Goal: Transaction & Acquisition: Purchase product/service

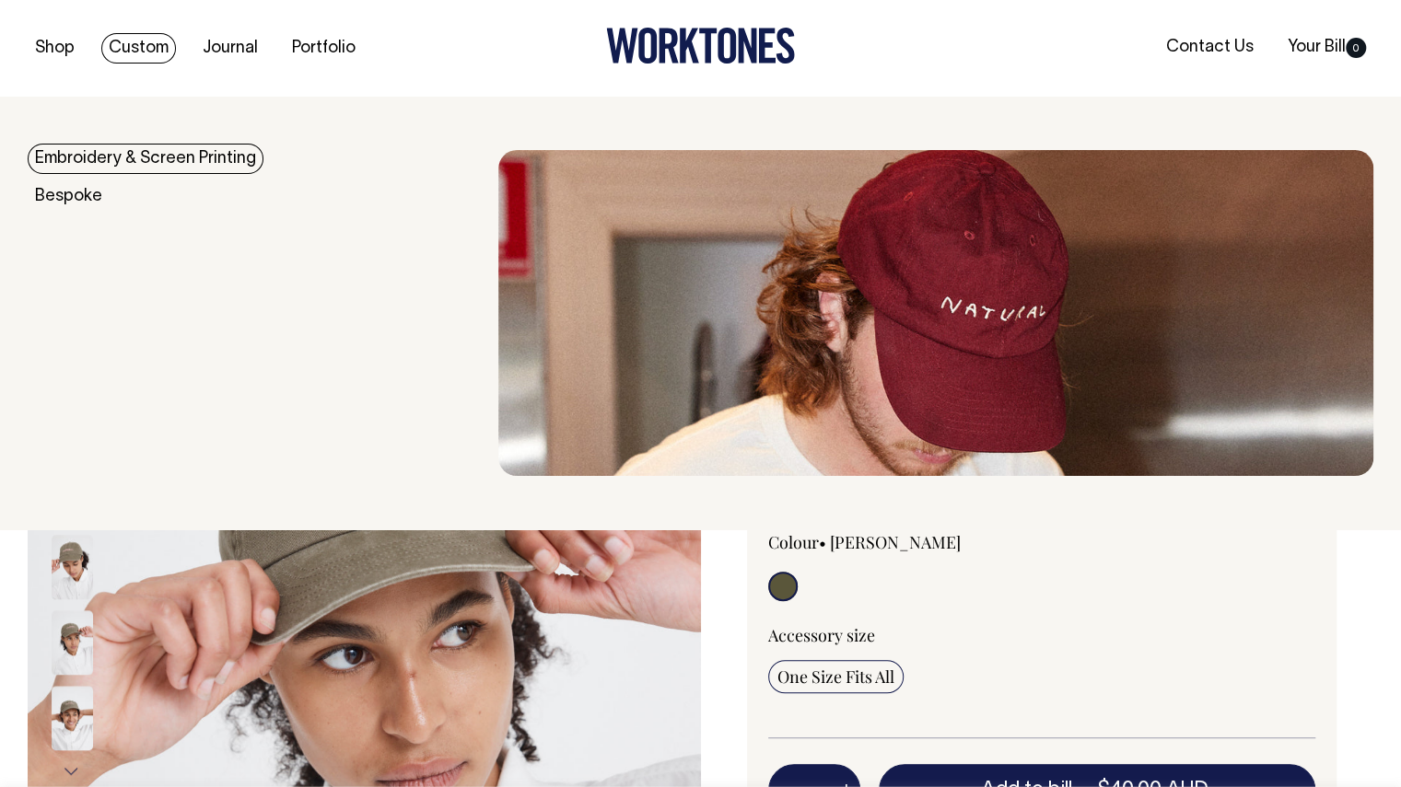
click at [166, 166] on link "Embroidery & Screen Printing" at bounding box center [146, 159] width 236 height 30
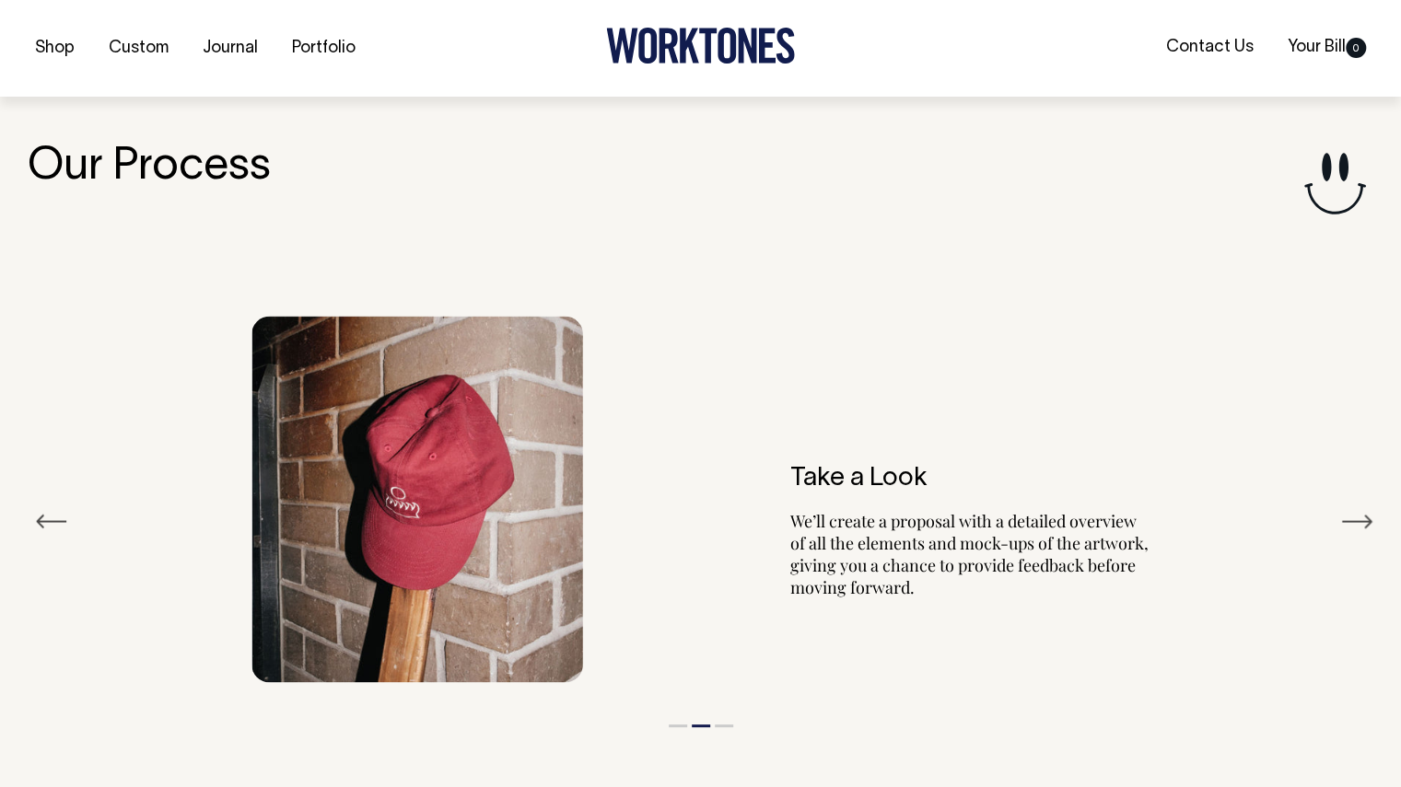
scroll to position [1936, 0]
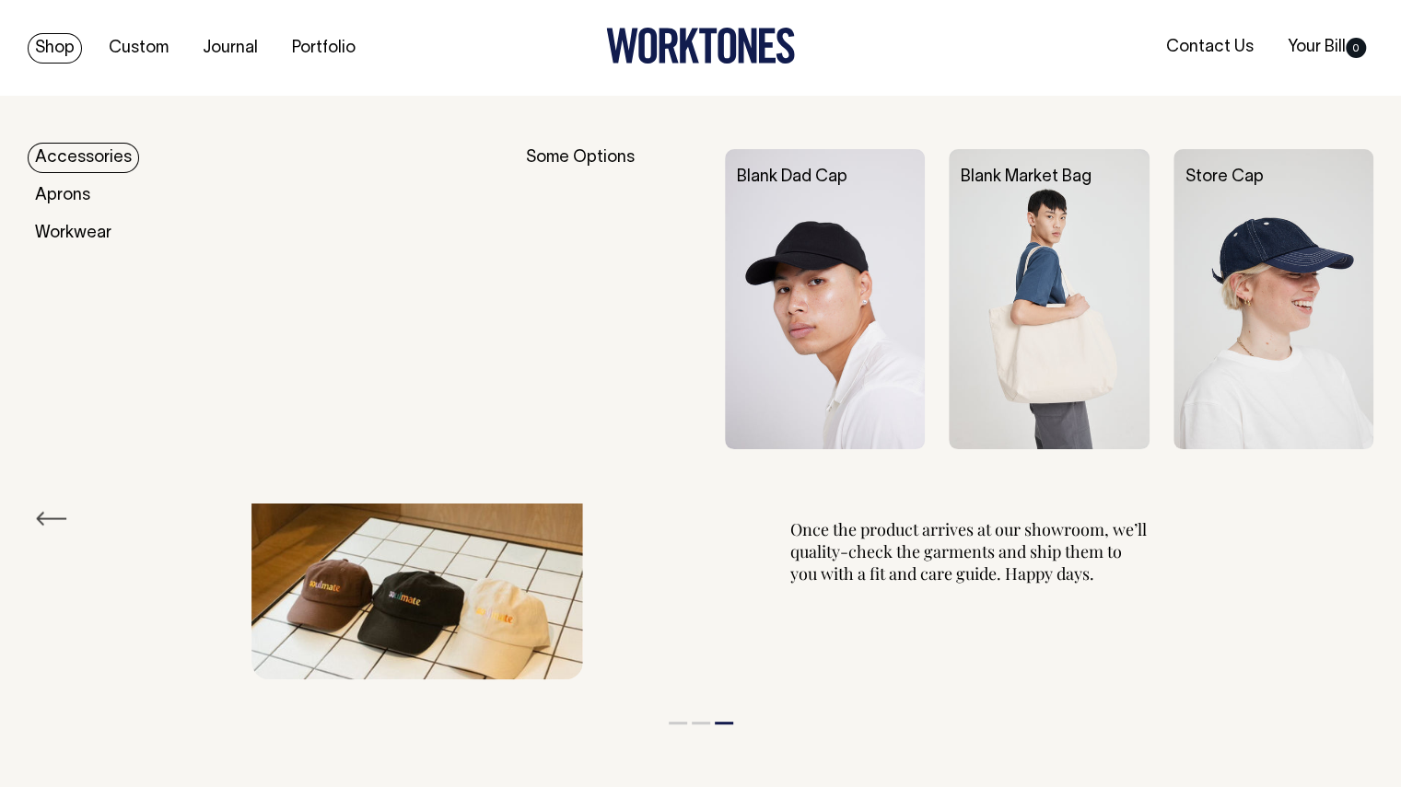
click at [93, 145] on link "Accessories" at bounding box center [83, 158] width 111 height 30
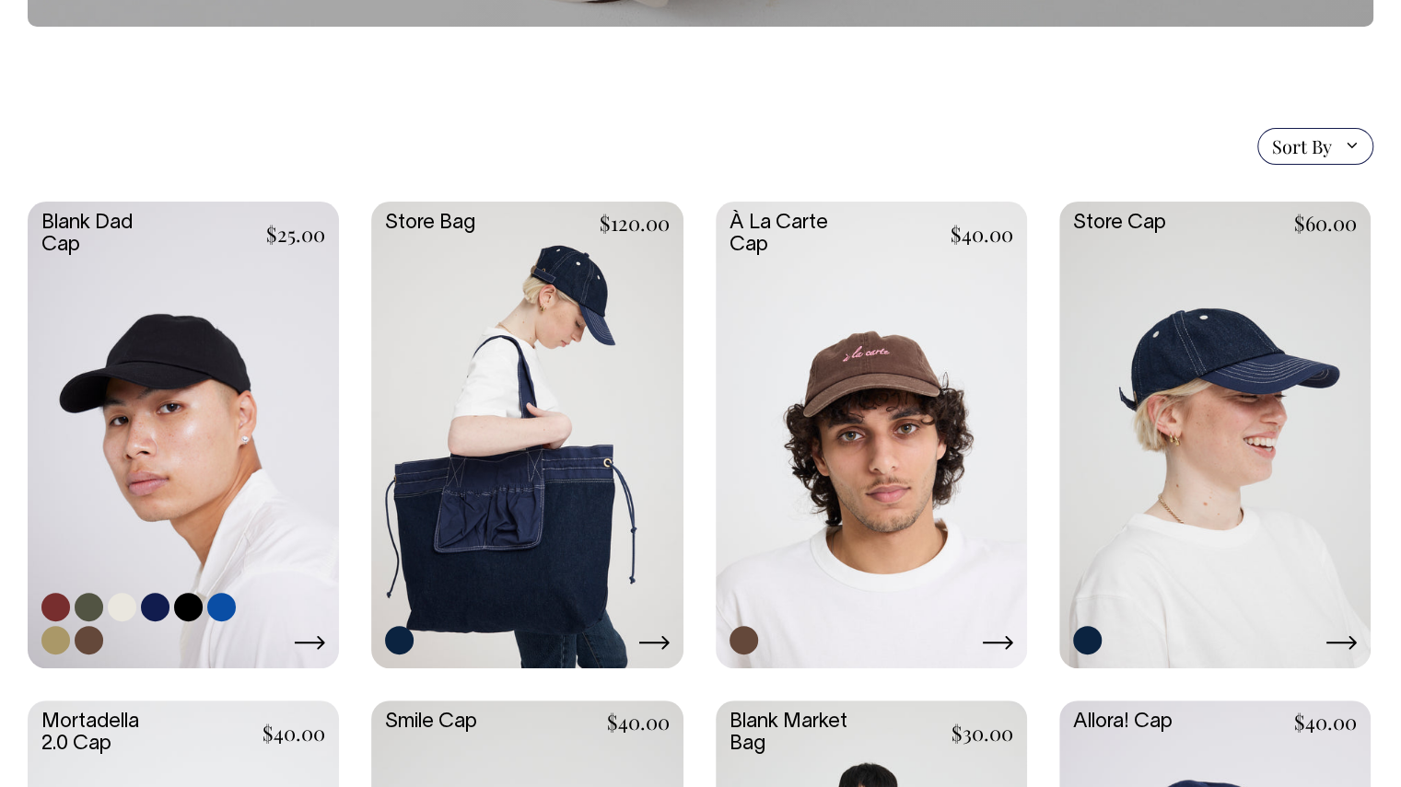
scroll to position [365, 0]
click at [263, 360] on link at bounding box center [183, 433] width 311 height 463
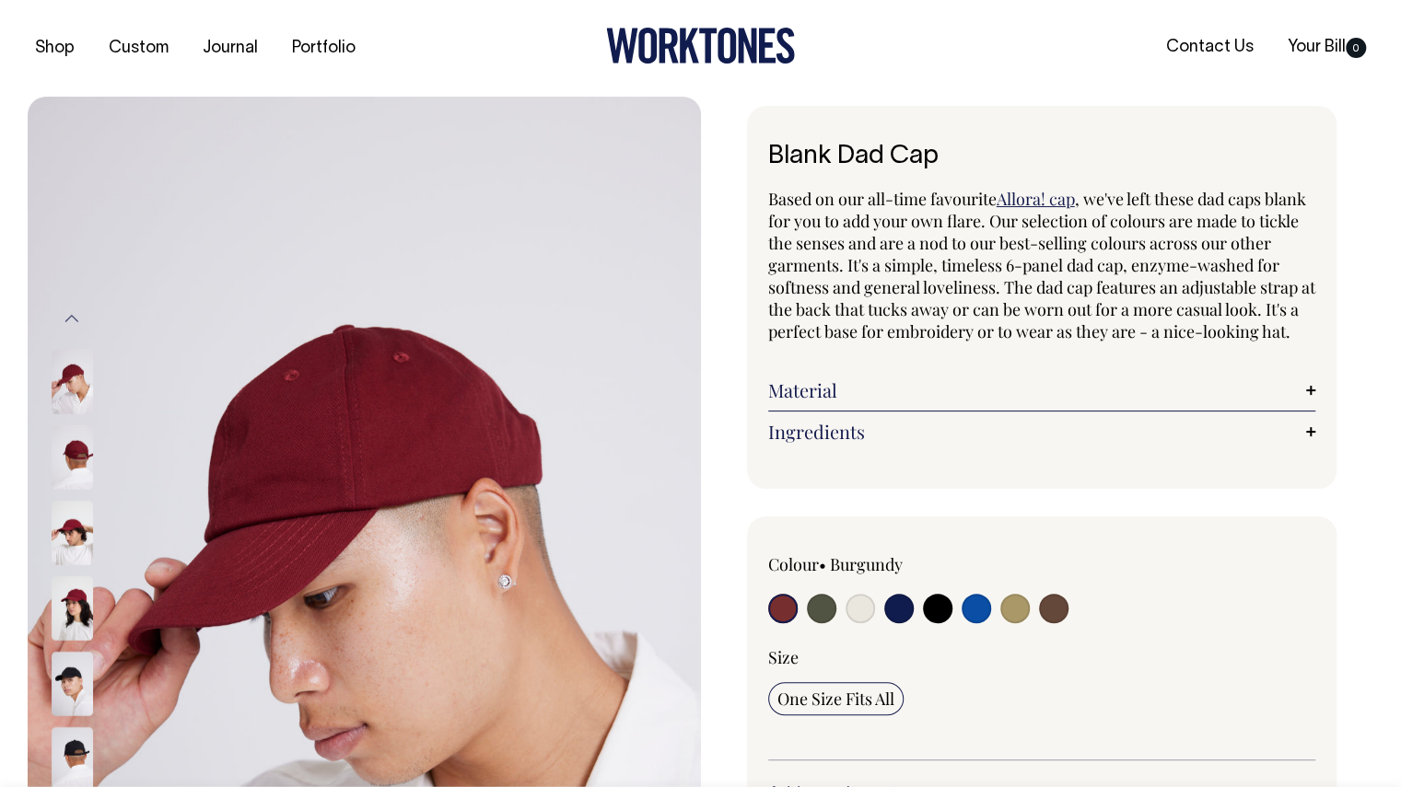
click at [859, 623] on input "radio" at bounding box center [859, 608] width 29 height 29
radio input "true"
select select "Natural"
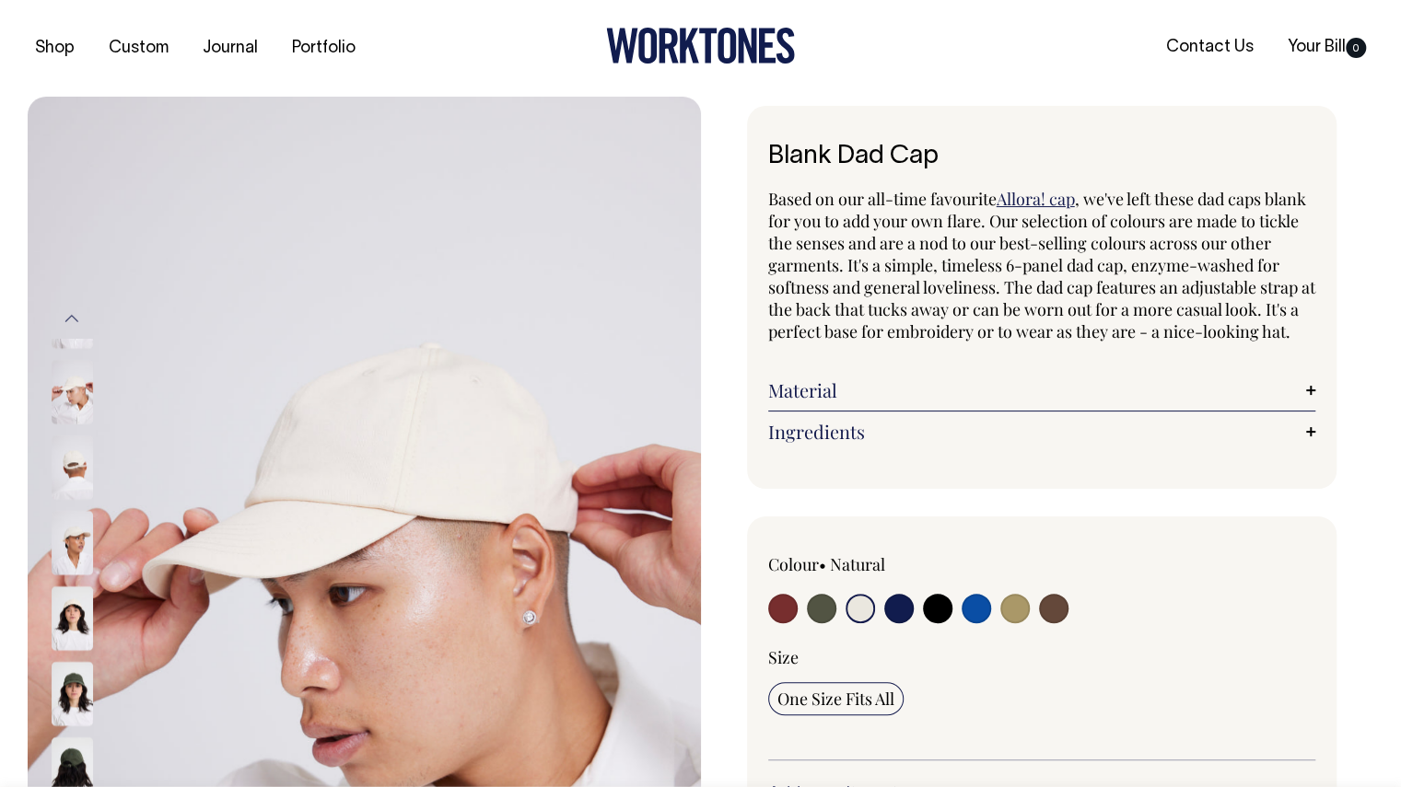
click at [819, 622] on input "radio" at bounding box center [821, 608] width 29 height 29
radio input "true"
select select "Olive"
